Goal: Task Accomplishment & Management: Manage account settings

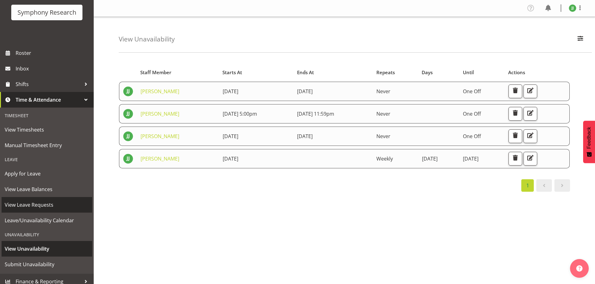
scroll to position [42, 0]
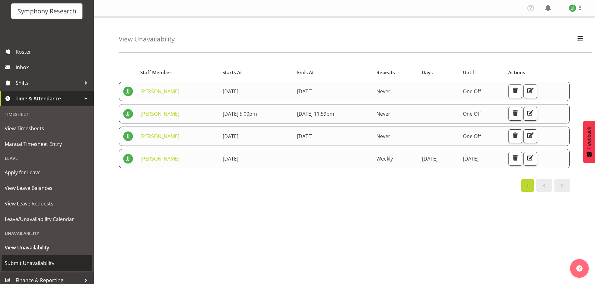
click at [39, 263] on span "Submit Unavailability" at bounding box center [47, 263] width 84 height 9
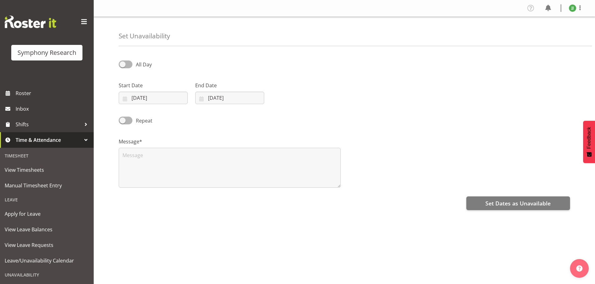
select select "9"
select select "2025"
click at [148, 91] on div "Start Date 08/10/2025 January February March April May June July August Septemb…" at bounding box center [153, 93] width 69 height 22
click at [150, 96] on input "[DATE]" at bounding box center [153, 98] width 69 height 12
click at [156, 173] on span "14" at bounding box center [156, 173] width 5 height 6
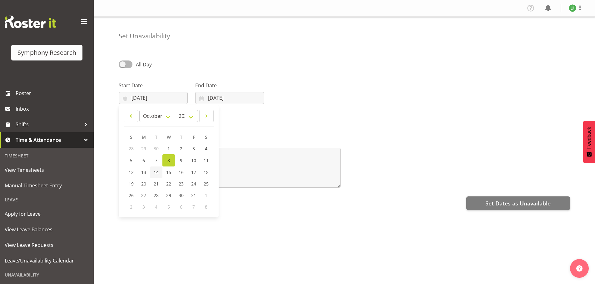
type input "14/10/2025"
click at [229, 103] on input "08/10/2025" at bounding box center [229, 98] width 69 height 12
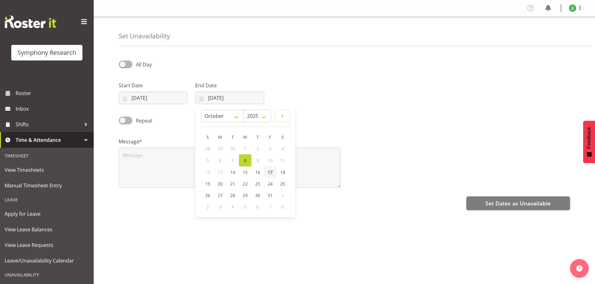
click at [272, 174] on span "17" at bounding box center [270, 173] width 5 height 6
type input "17/10/2025"
click at [161, 97] on input "14/10/2025" at bounding box center [153, 98] width 69 height 12
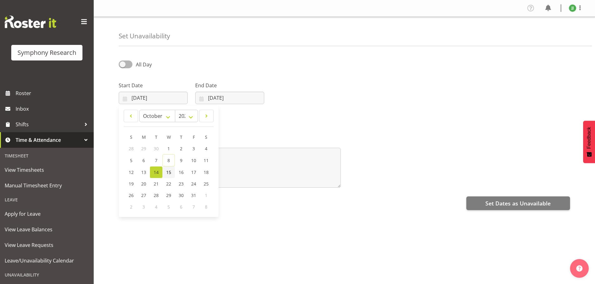
click at [169, 174] on span "15" at bounding box center [168, 173] width 5 height 6
type input "[DATE]"
click at [220, 100] on input "17/10/2025" at bounding box center [229, 98] width 69 height 12
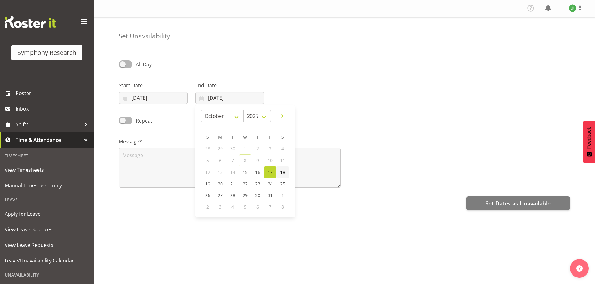
click at [284, 174] on span "18" at bounding box center [282, 173] width 5 height 6
type input "[DATE]"
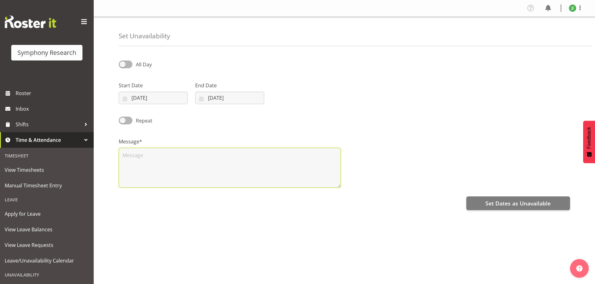
click at [161, 156] on textarea at bounding box center [230, 168] width 222 height 40
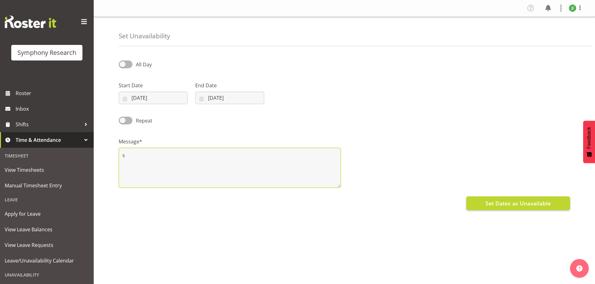
type textarea "s"
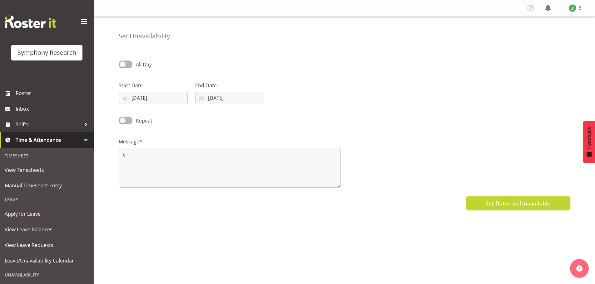
click at [531, 202] on span "Set Dates as Unavailable" at bounding box center [517, 204] width 65 height 8
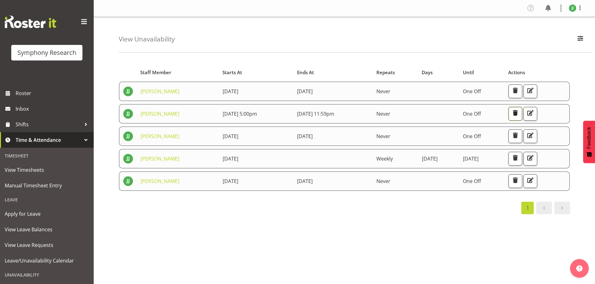
click at [519, 114] on span "button" at bounding box center [515, 113] width 8 height 8
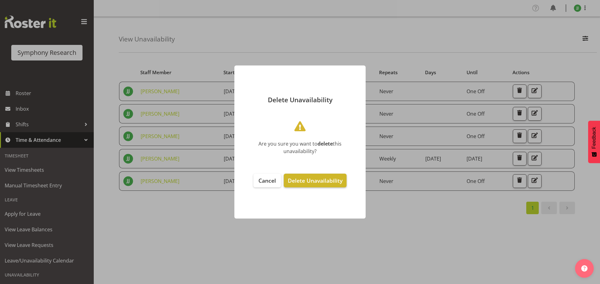
click at [319, 179] on span "Delete Unavailability" at bounding box center [315, 180] width 55 height 7
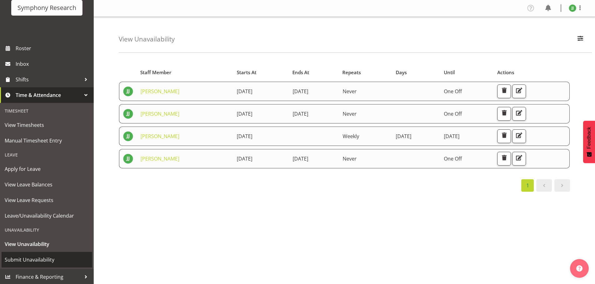
scroll to position [46, 0]
click at [52, 257] on span "Submit Unavailability" at bounding box center [47, 259] width 84 height 9
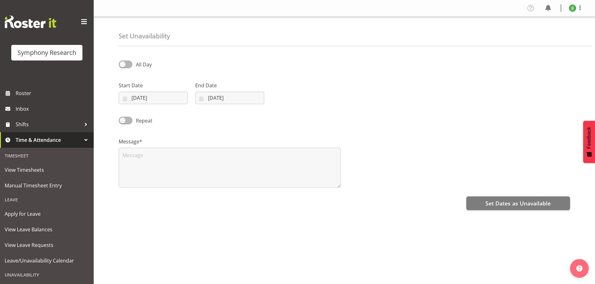
select select "9"
select select "2025"
click at [166, 96] on input "[DATE]" at bounding box center [153, 98] width 69 height 12
click at [322, 121] on div "Repeat" at bounding box center [344, 118] width 459 height 21
click at [42, 273] on div "Unavailability" at bounding box center [47, 275] width 91 height 13
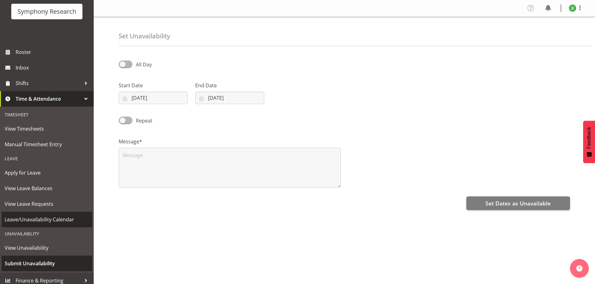
scroll to position [42, 0]
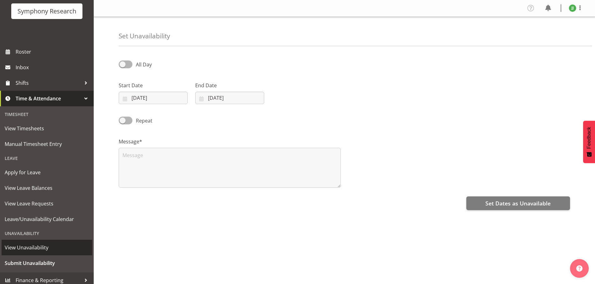
click at [42, 249] on span "View Unavailability" at bounding box center [47, 247] width 84 height 9
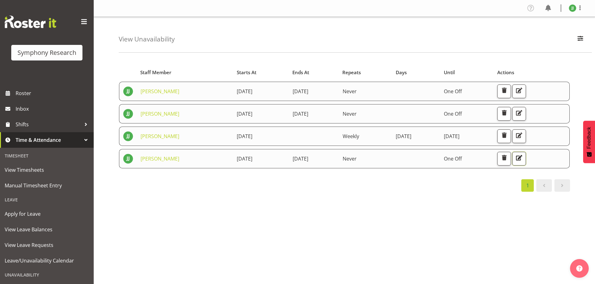
click at [523, 162] on span "button" at bounding box center [519, 158] width 8 height 8
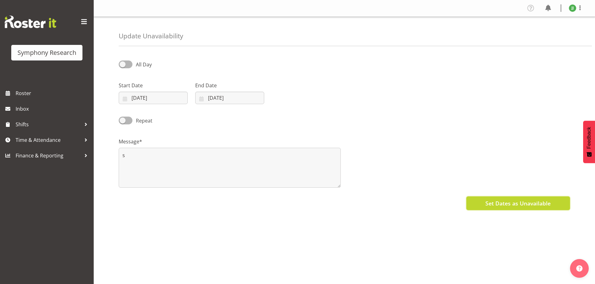
click at [530, 204] on span "Set Dates as Unavailable" at bounding box center [517, 204] width 65 height 8
